Goal: Task Accomplishment & Management: Complete application form

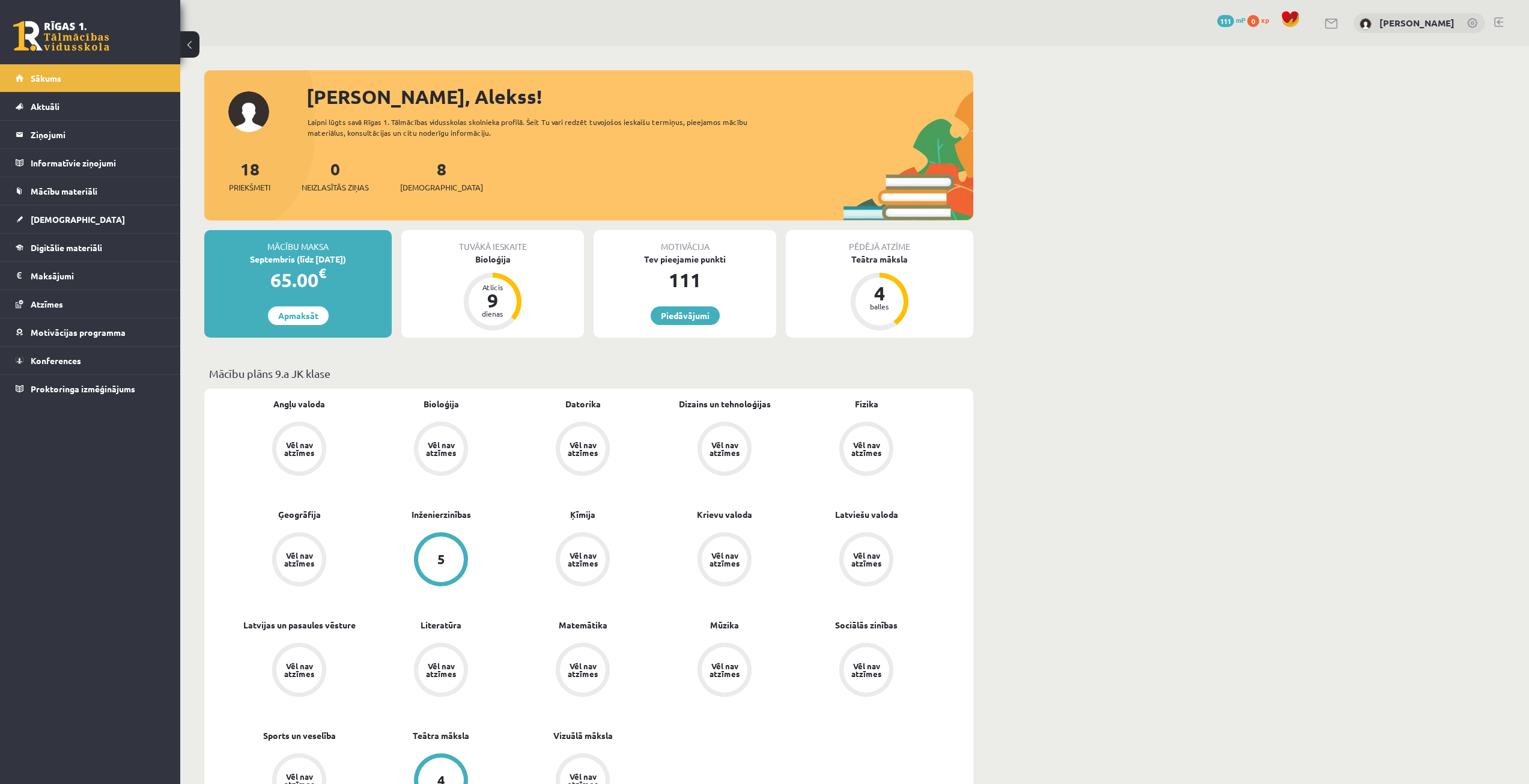
scroll to position [902, 0]
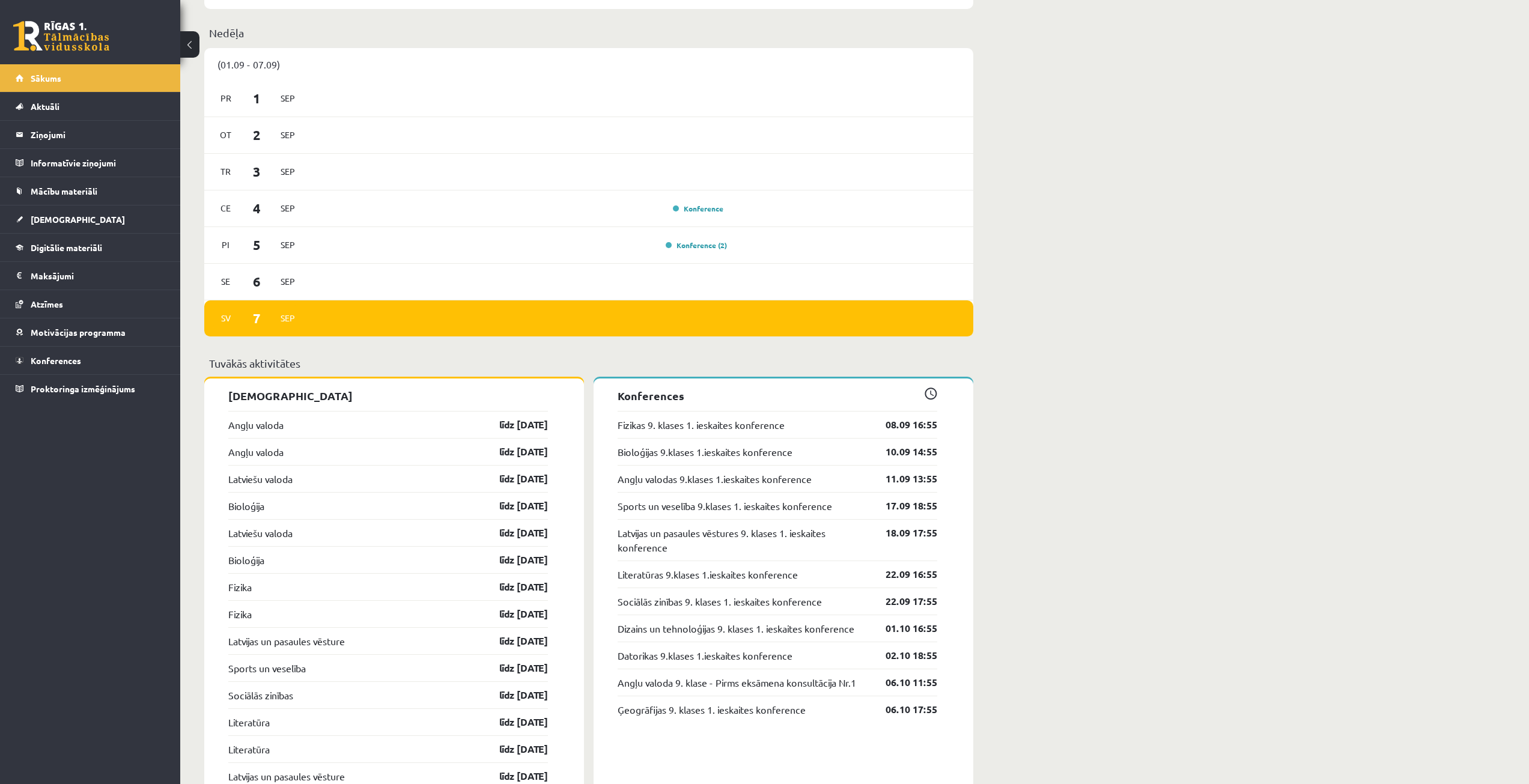
scroll to position [841, 0]
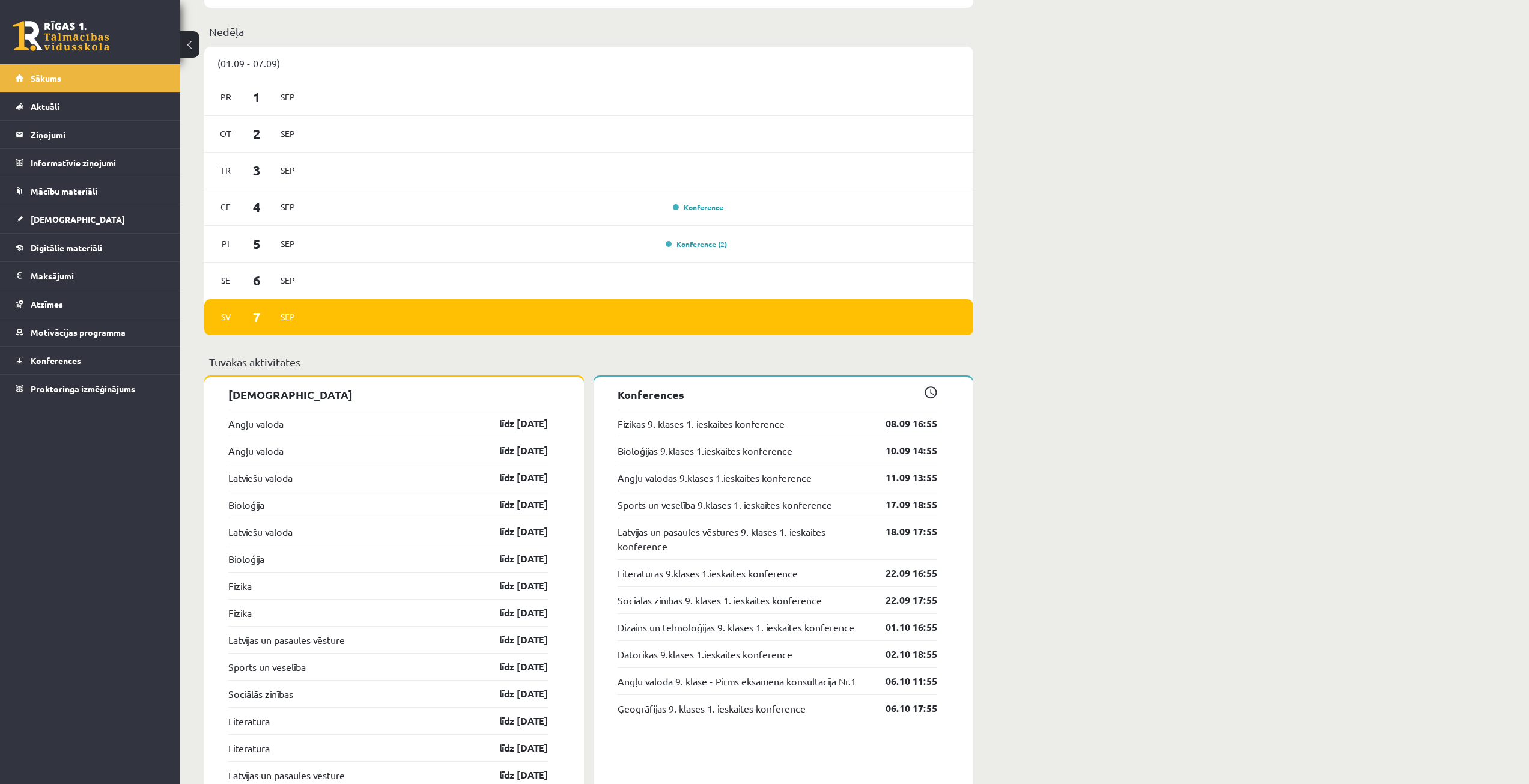
click at [918, 421] on link "08.09 16:55" at bounding box center [903, 424] width 70 height 14
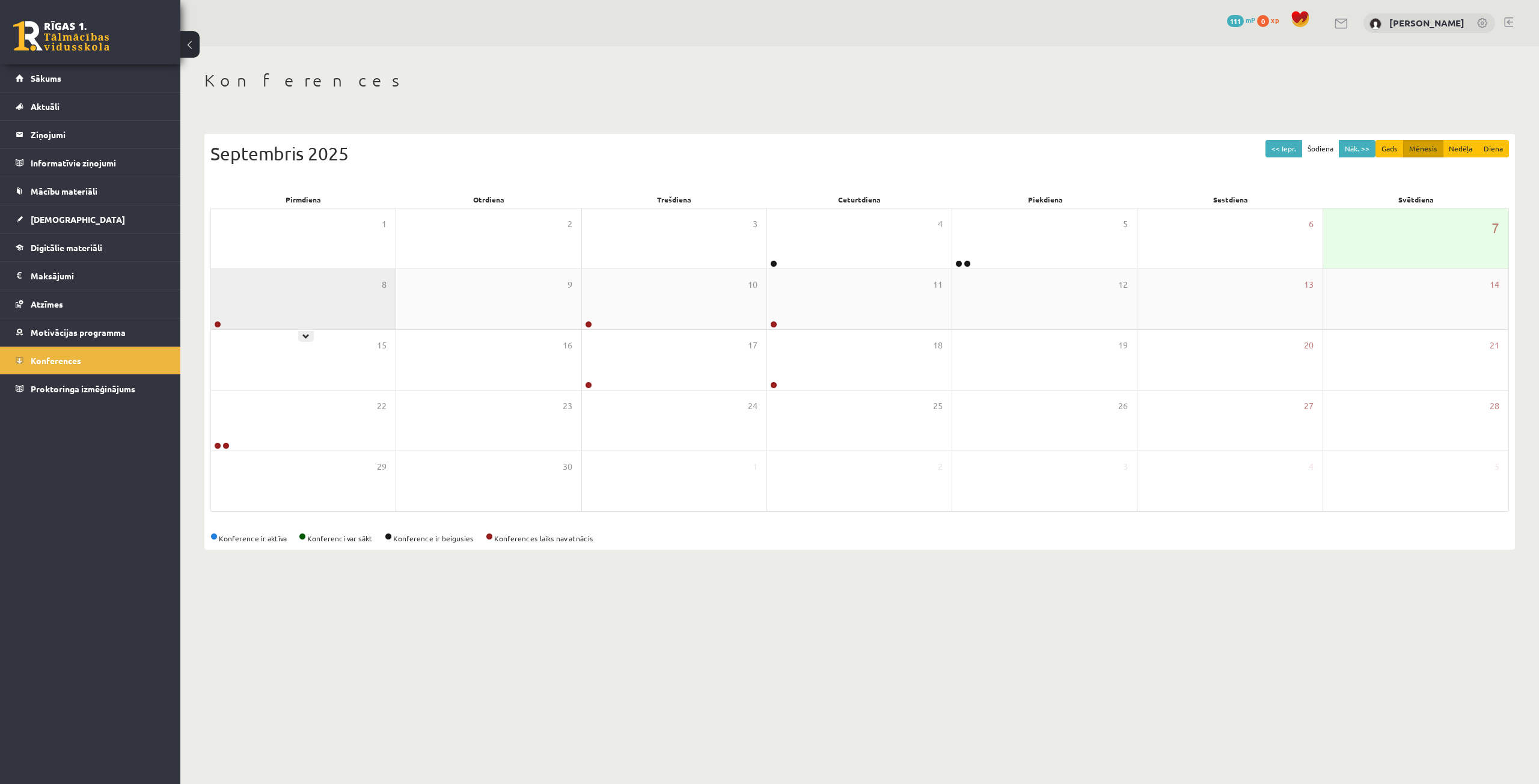
click at [309, 291] on div "8" at bounding box center [303, 299] width 184 height 61
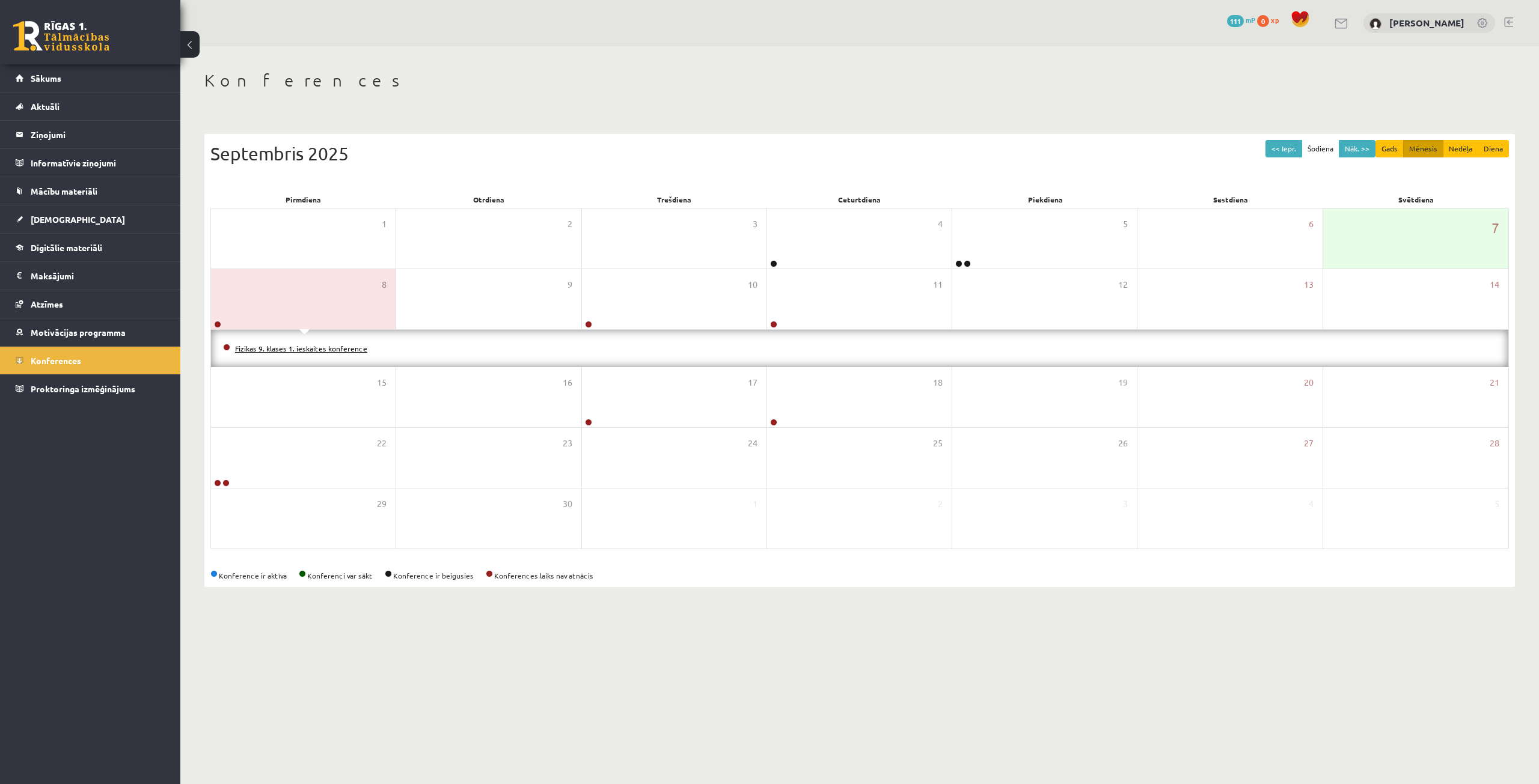
click at [240, 345] on link "Fizikas 9. klases 1. ieskaites konference" at bounding box center [301, 348] width 132 height 9
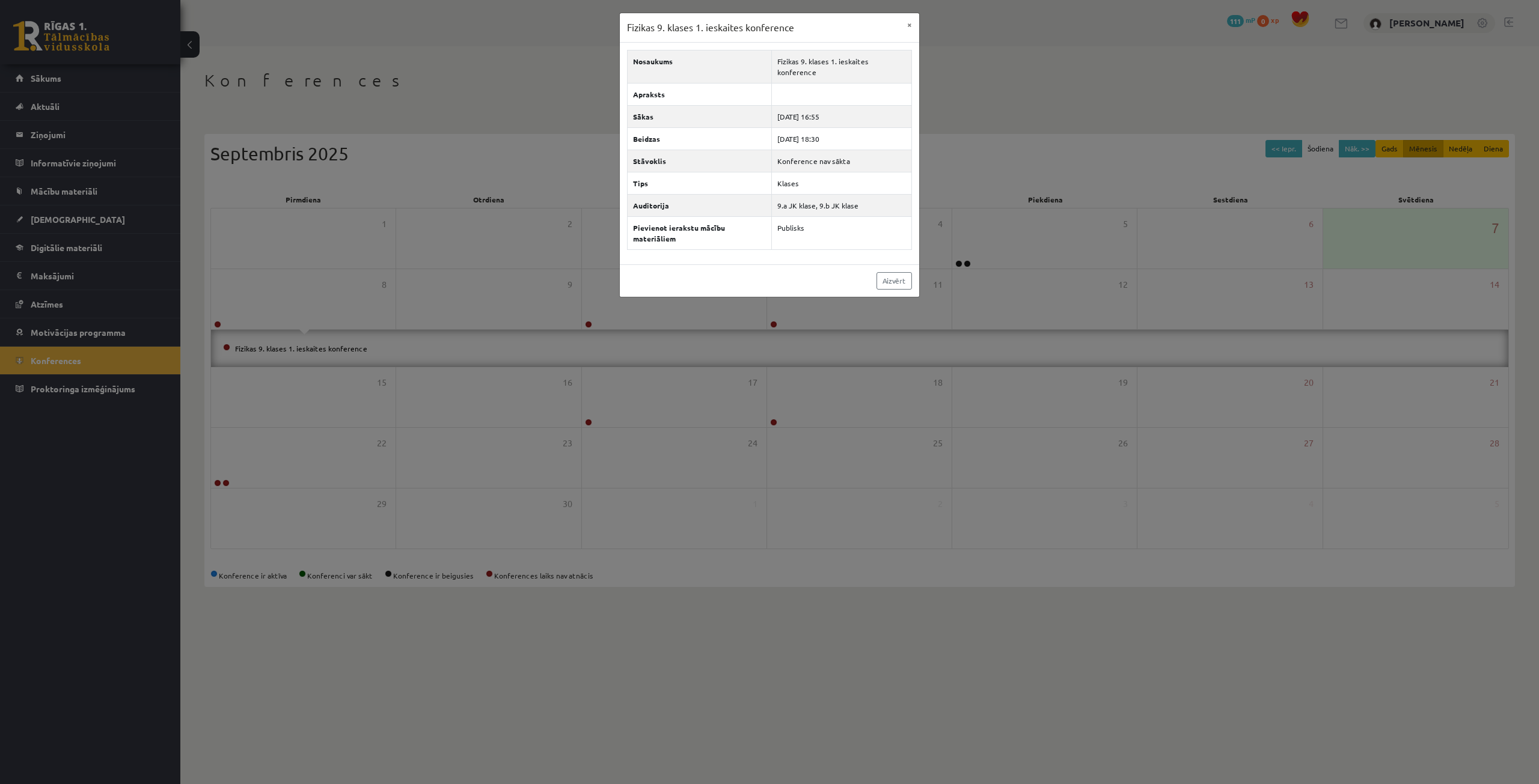
click at [340, 285] on div "Fizikas 9. klases 1. ieskaites konference × Nosaukums Fizikas 9. klases 1. iesk…" at bounding box center [769, 392] width 1539 height 784
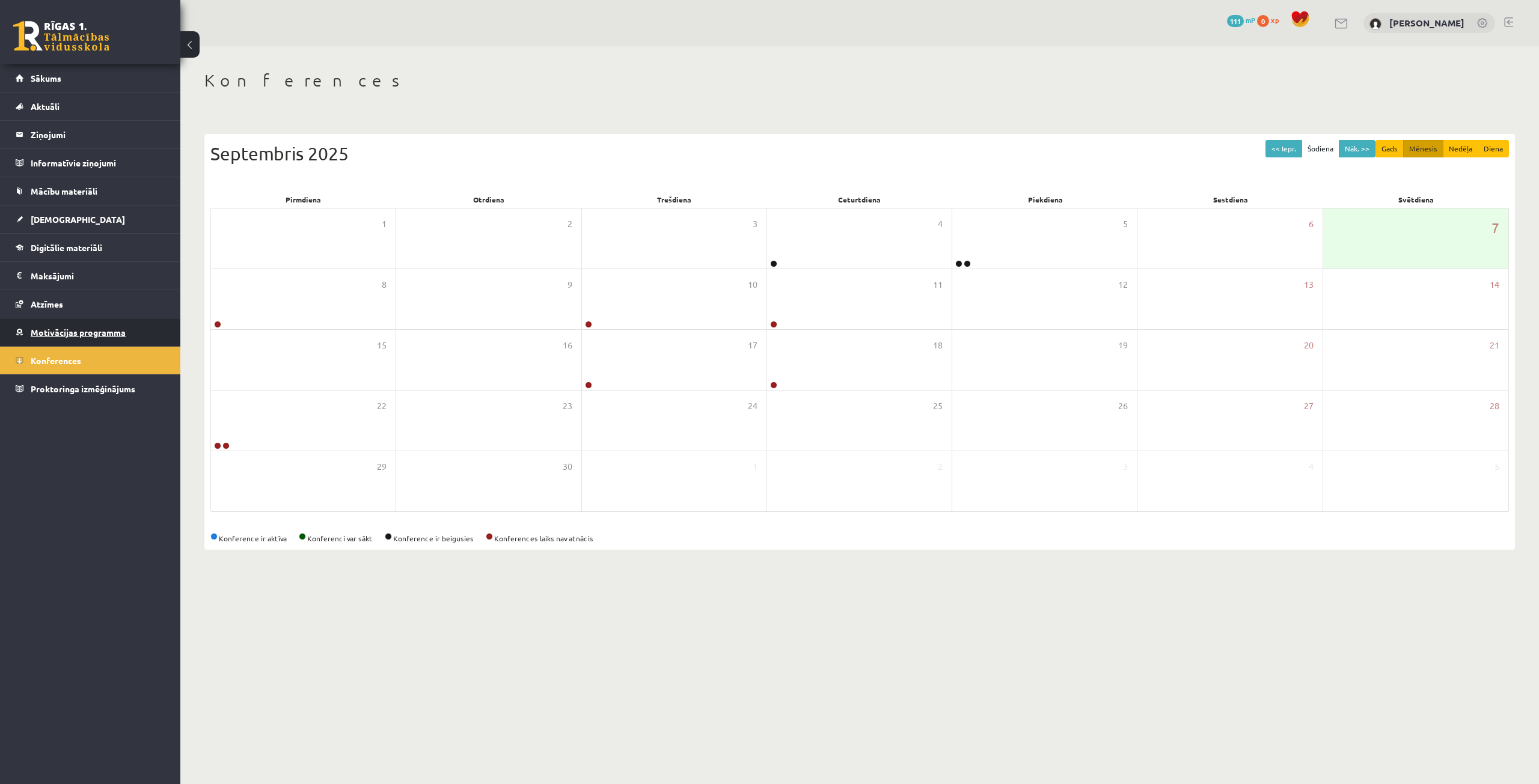
click at [33, 335] on span "Motivācijas programma" at bounding box center [78, 332] width 95 height 11
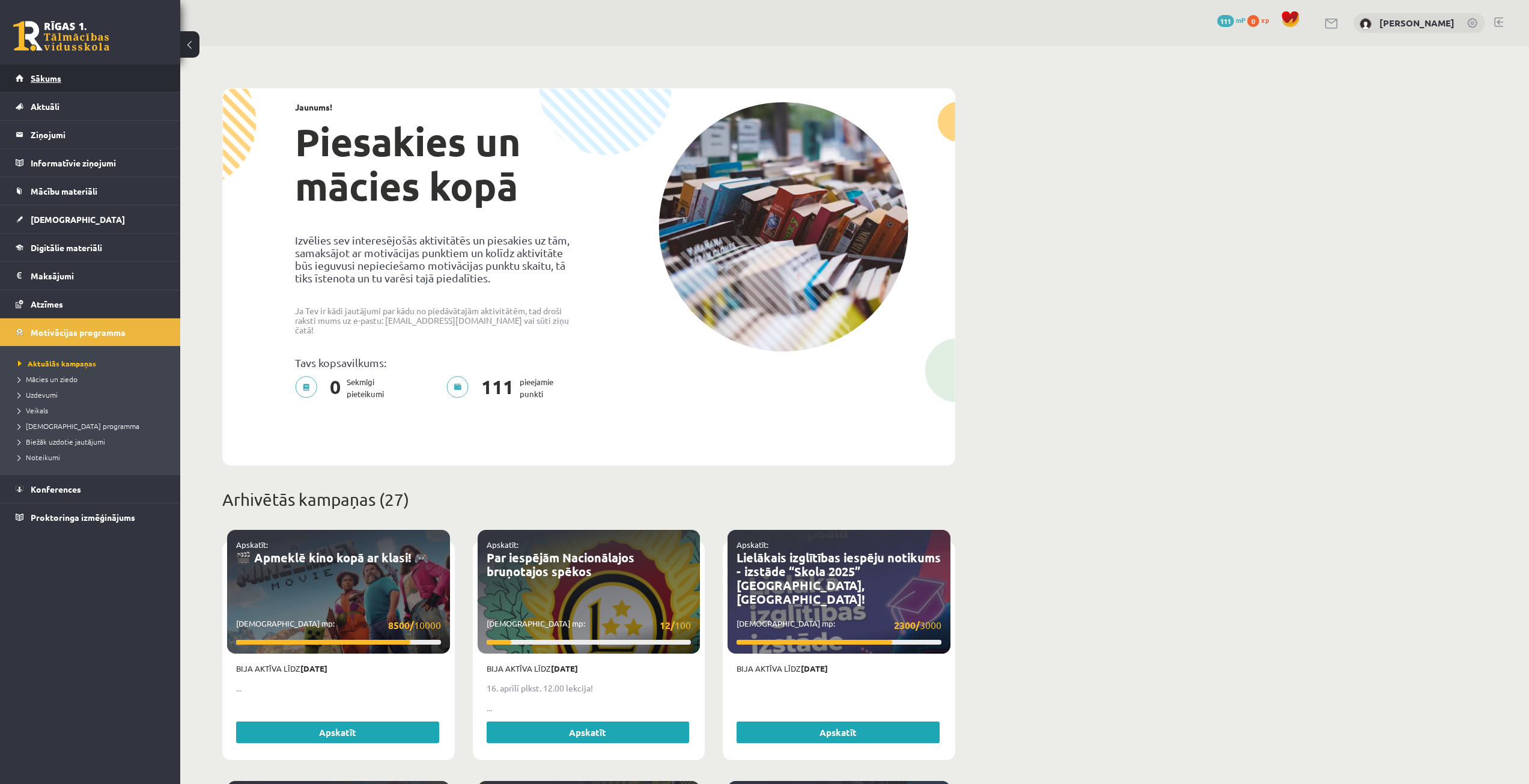
click at [93, 66] on link "Sākums" at bounding box center [90, 78] width 150 height 27
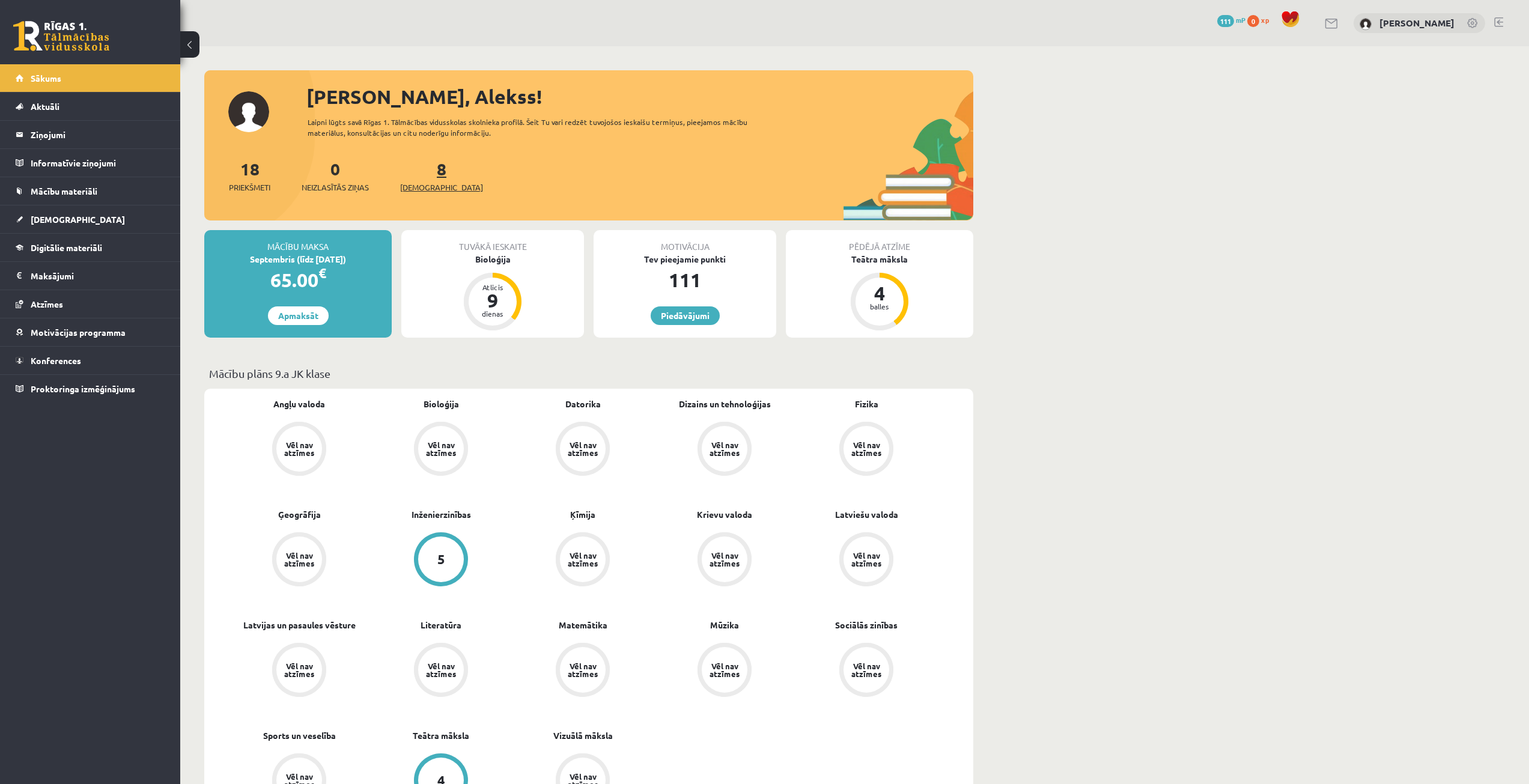
click at [419, 169] on link "8 Ieskaites" at bounding box center [441, 176] width 83 height 36
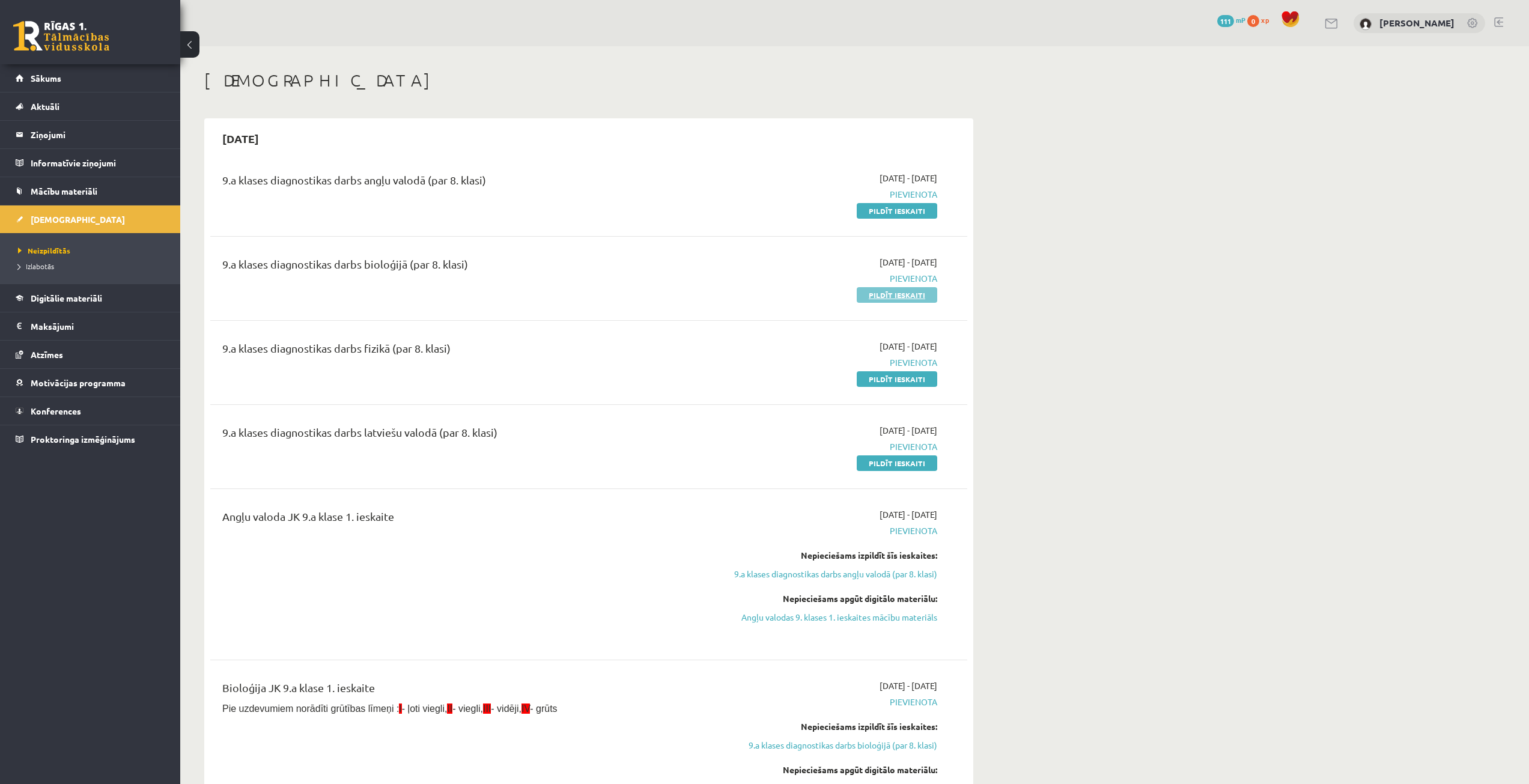
click at [889, 298] on link "Pildīt ieskaiti" at bounding box center [897, 295] width 80 height 15
drag, startPoint x: 1170, startPoint y: 163, endPoint x: 1157, endPoint y: 175, distance: 17.7
click at [930, 300] on link "Pildīt ieskaiti" at bounding box center [897, 295] width 80 height 15
